Goal: Task Accomplishment & Management: Manage account settings

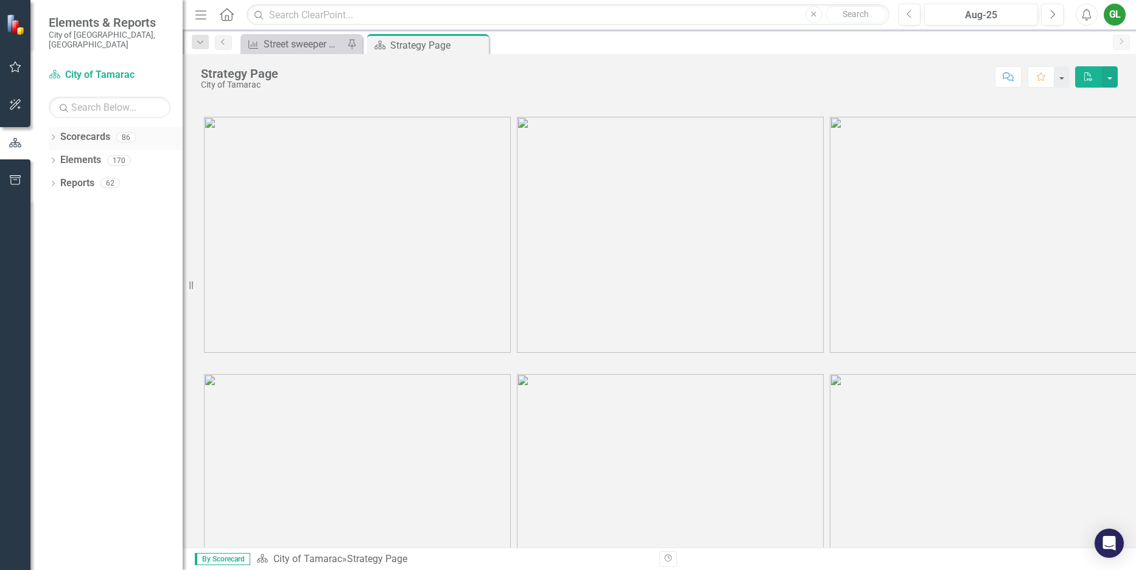
click at [52, 135] on icon "Dropdown" at bounding box center [53, 138] width 9 height 7
click at [60, 157] on icon at bounding box center [59, 160] width 3 height 6
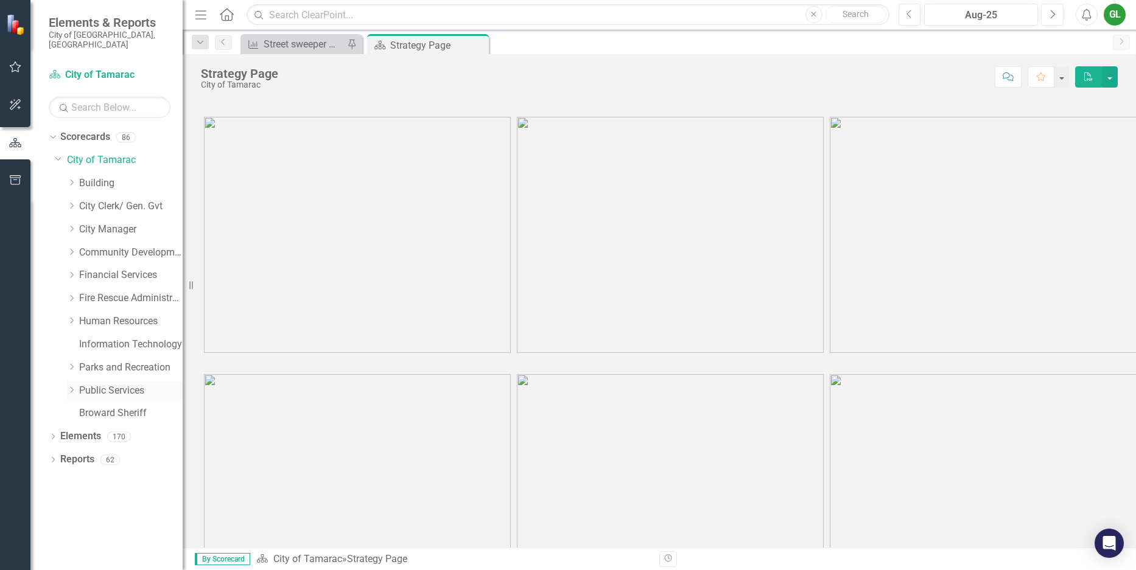
click at [71, 386] on icon "Dropdown" at bounding box center [71, 389] width 9 height 7
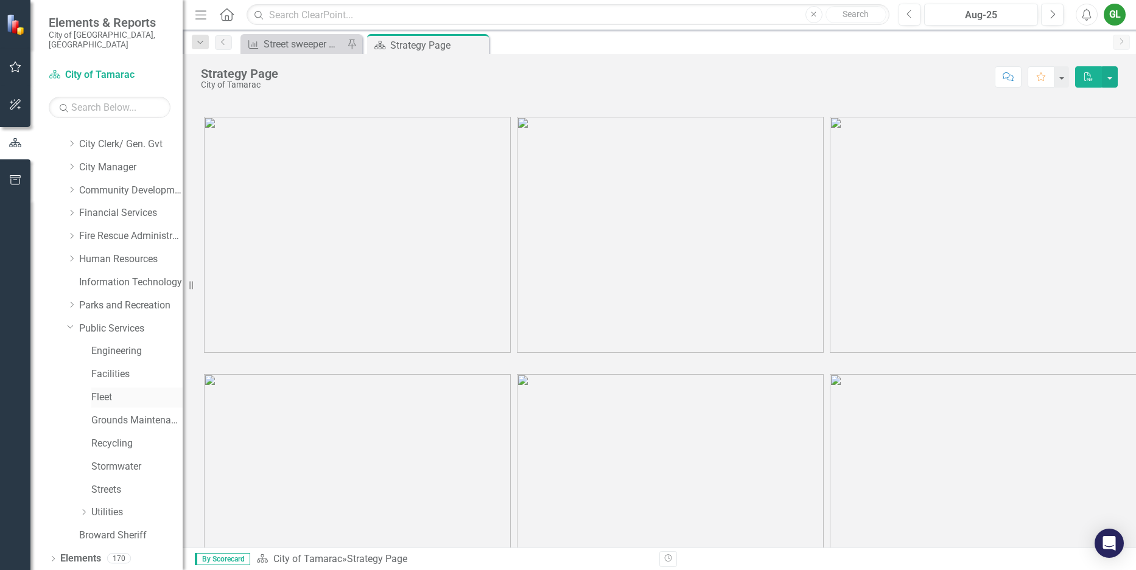
scroll to position [77, 0]
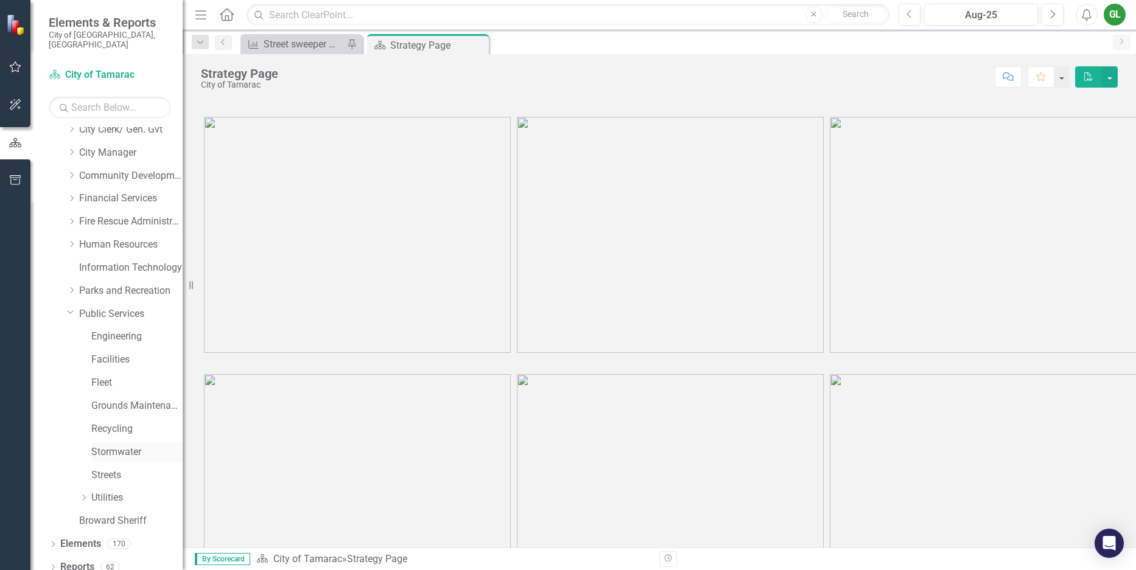
click at [107, 445] on link "Stormwater" at bounding box center [136, 452] width 91 height 14
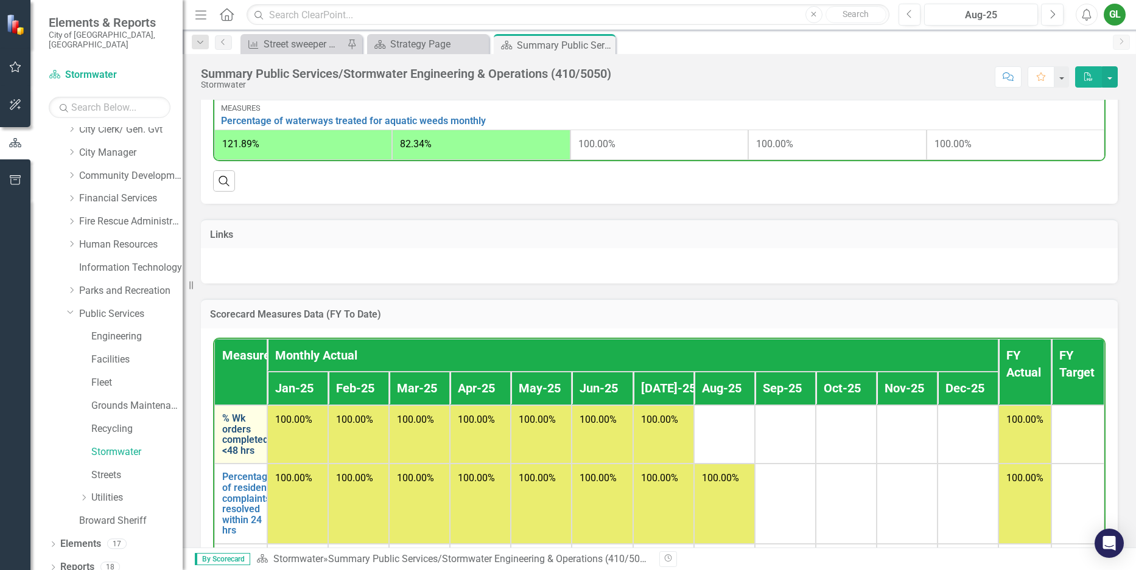
click at [242, 444] on link "% Wk orders completed <48 hrs" at bounding box center [245, 434] width 46 height 43
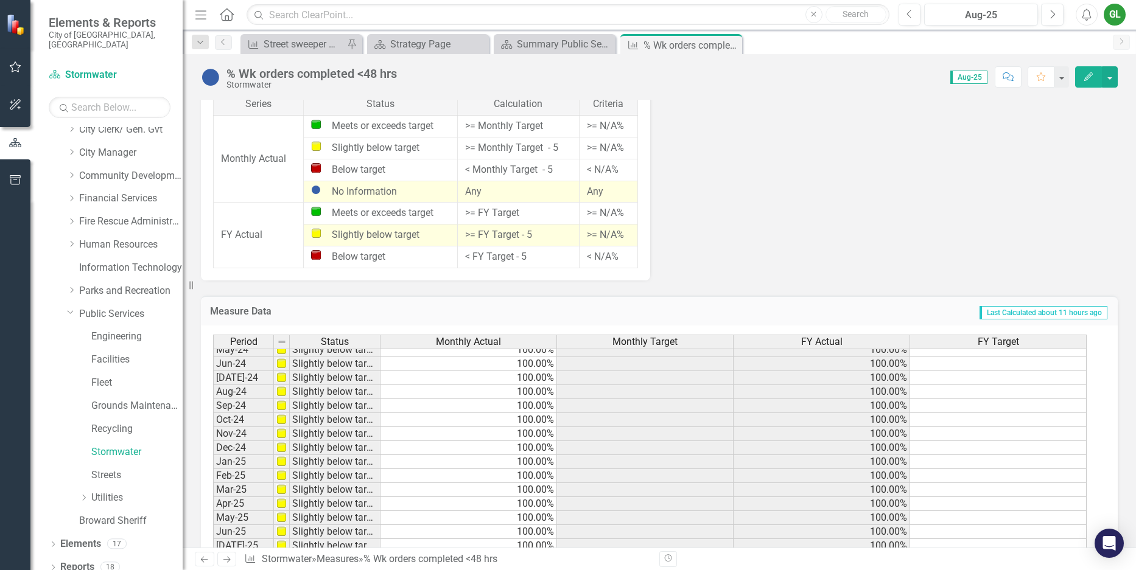
scroll to position [447, 0]
click at [511, 467] on tbody "May-23 Meets or exceeds target 100.00% 100.00% 100.00% 100.00% Jun-23 Slightly …" at bounding box center [649, 385] width 873 height 435
click at [1089, 75] on icon "button" at bounding box center [1088, 76] width 9 height 9
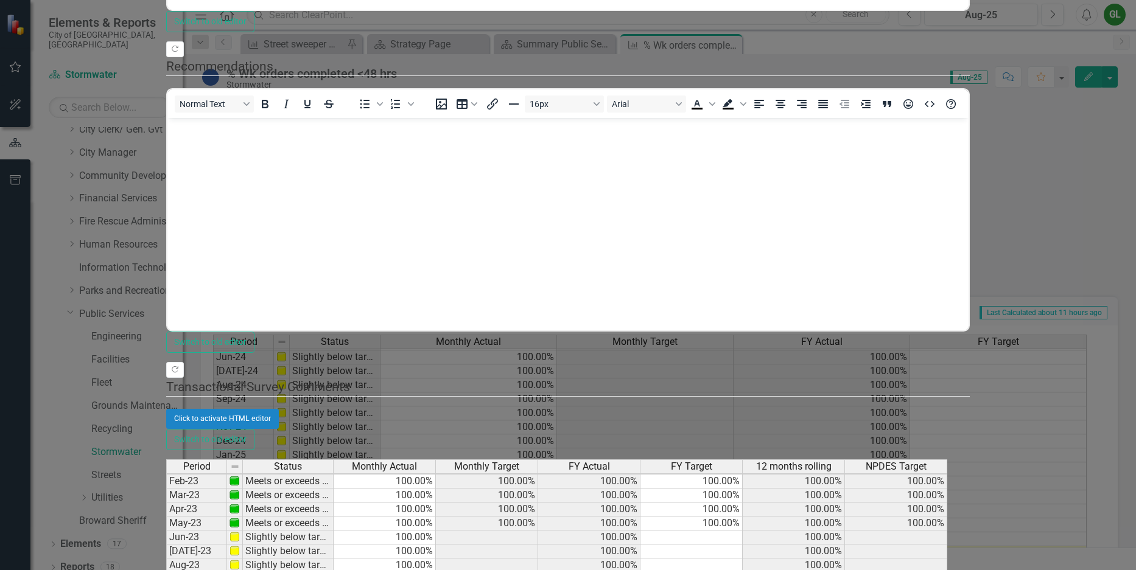
scroll to position [0, 0]
type textarea "100"
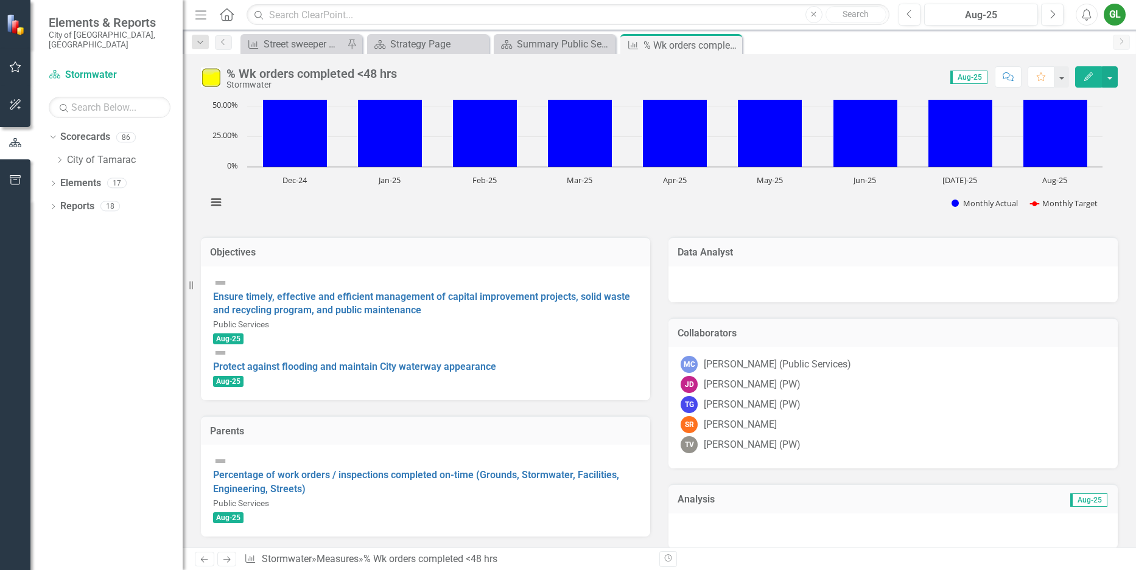
scroll to position [0, 0]
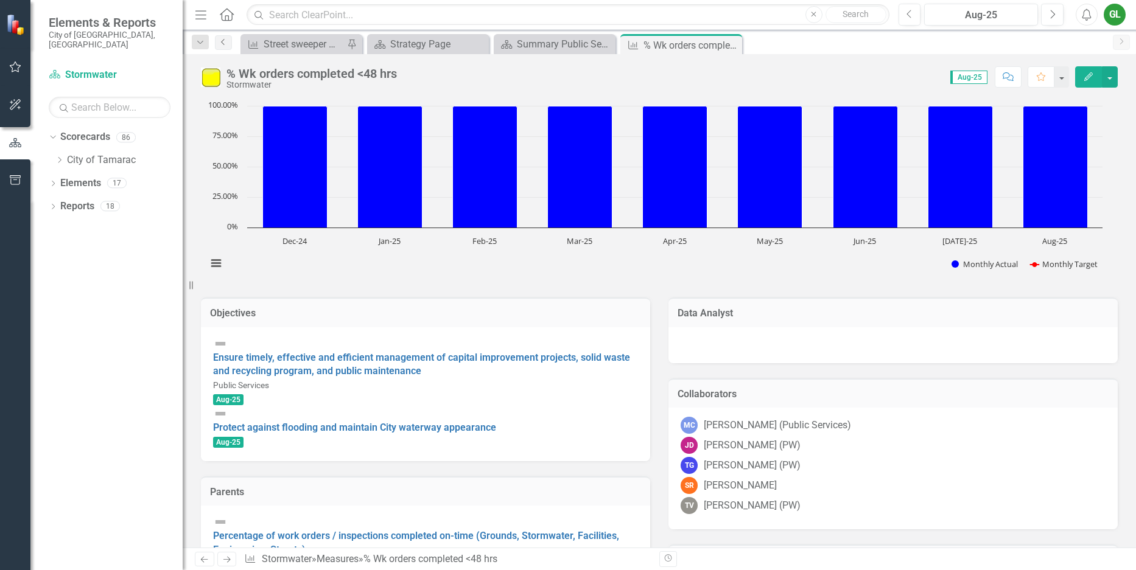
click at [222, 43] on icon "Previous" at bounding box center [223, 41] width 10 height 7
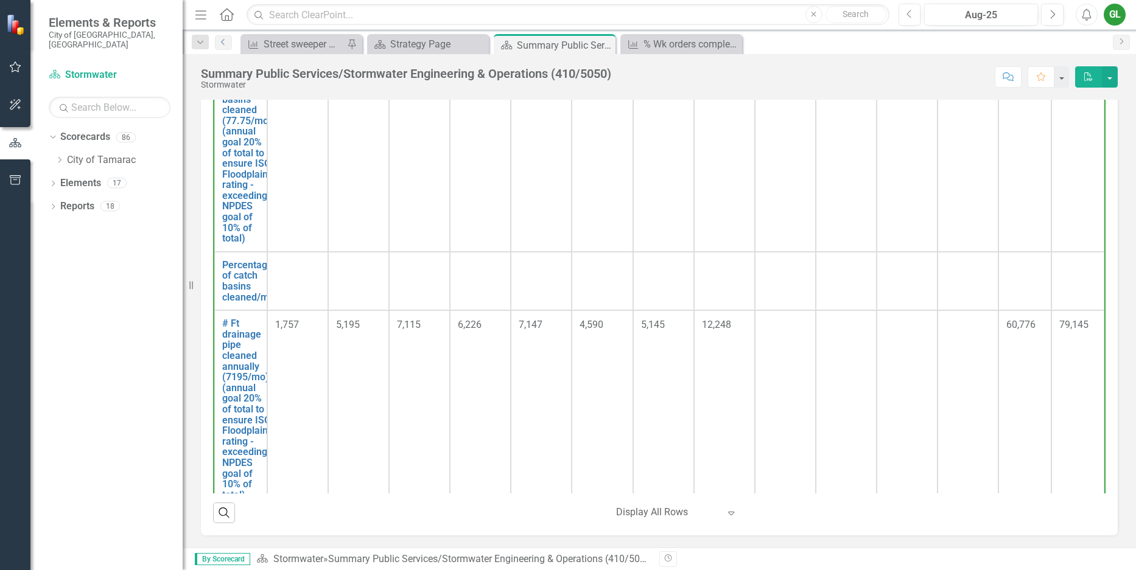
scroll to position [80, 0]
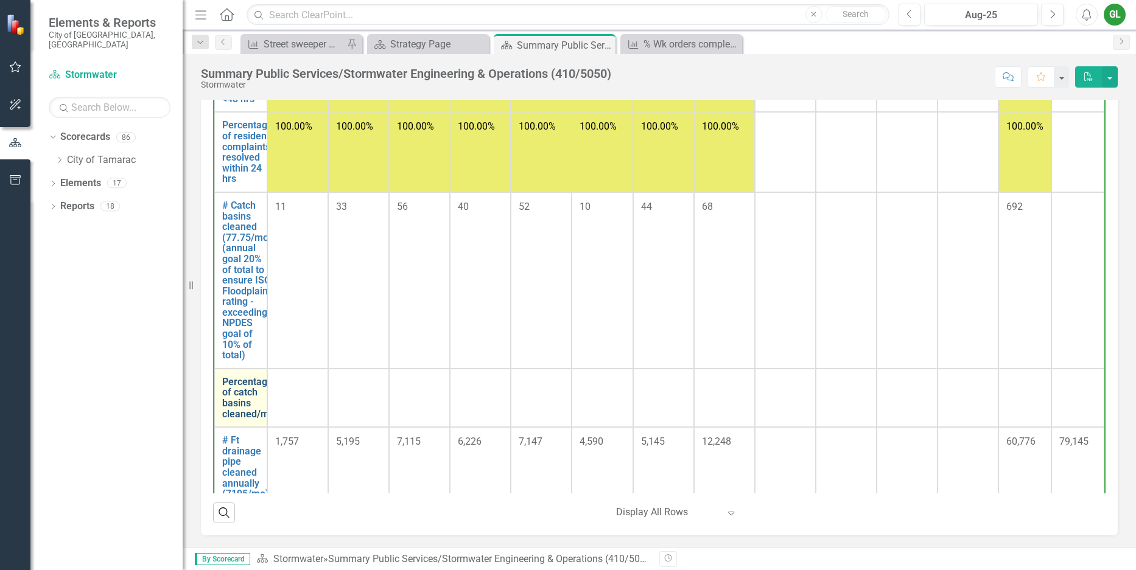
click at [242, 388] on link "Percentage of catch basins cleaned/mo" at bounding box center [248, 398] width 52 height 43
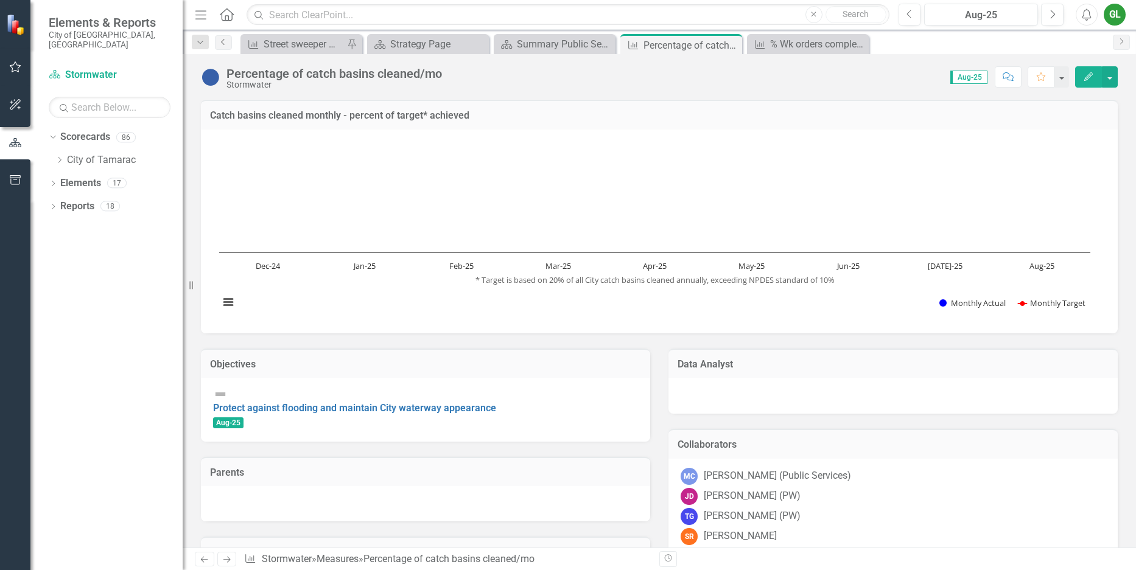
click at [222, 43] on icon "Previous" at bounding box center [223, 41] width 10 height 7
